Goal: Obtain resource: Download file/media

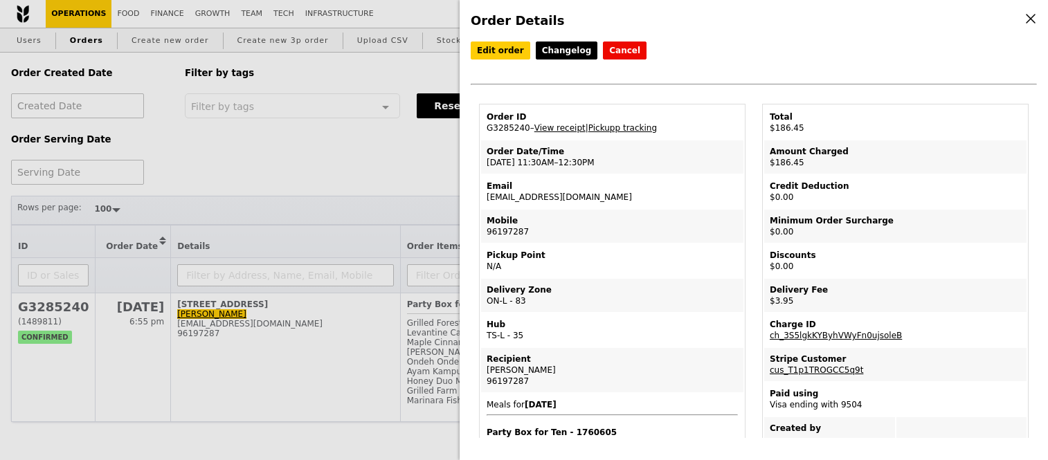
select select "100"
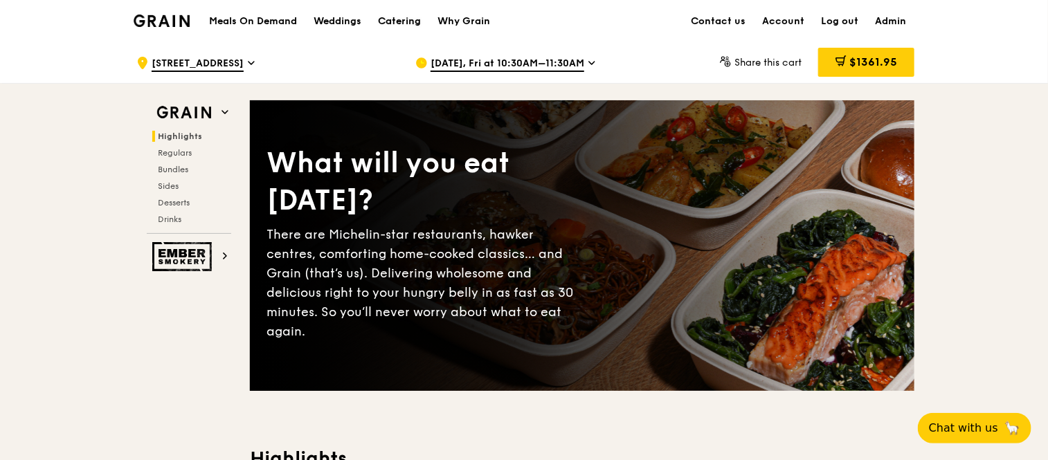
click at [414, 24] on div "Catering" at bounding box center [399, 22] width 43 height 42
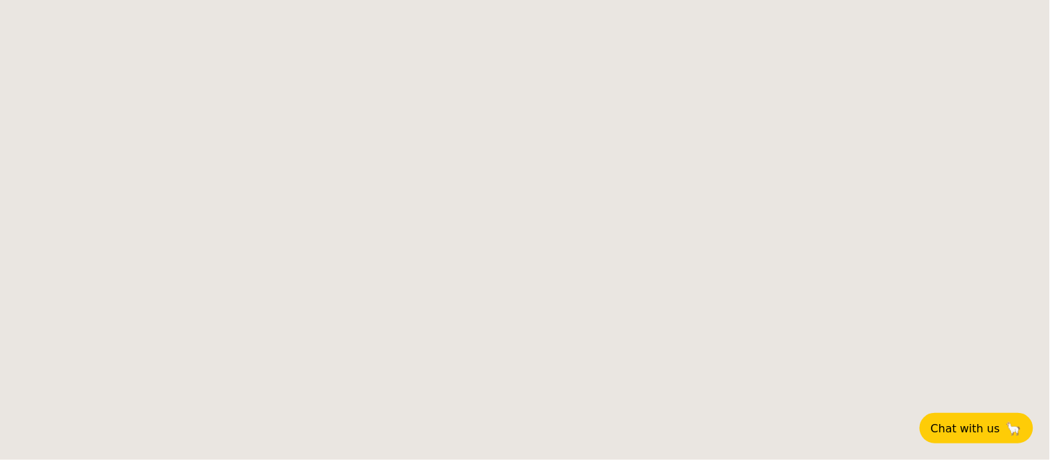
select select
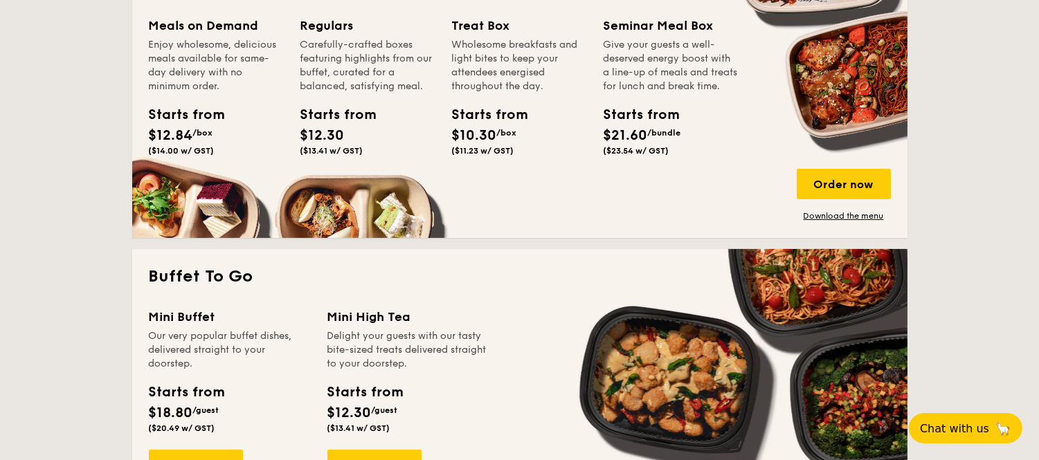
scroll to position [682, 0]
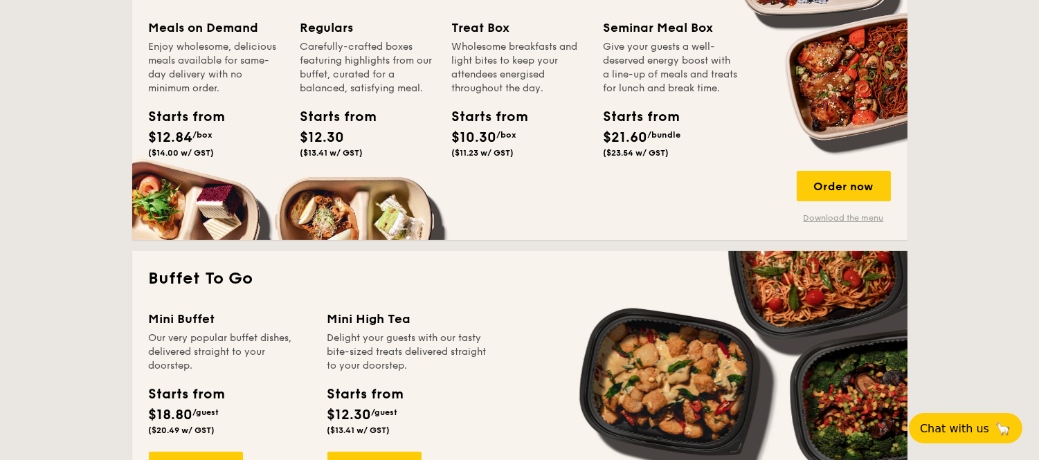
click at [853, 220] on link "Download the menu" at bounding box center [844, 217] width 94 height 11
